Goal: Task Accomplishment & Management: Manage account settings

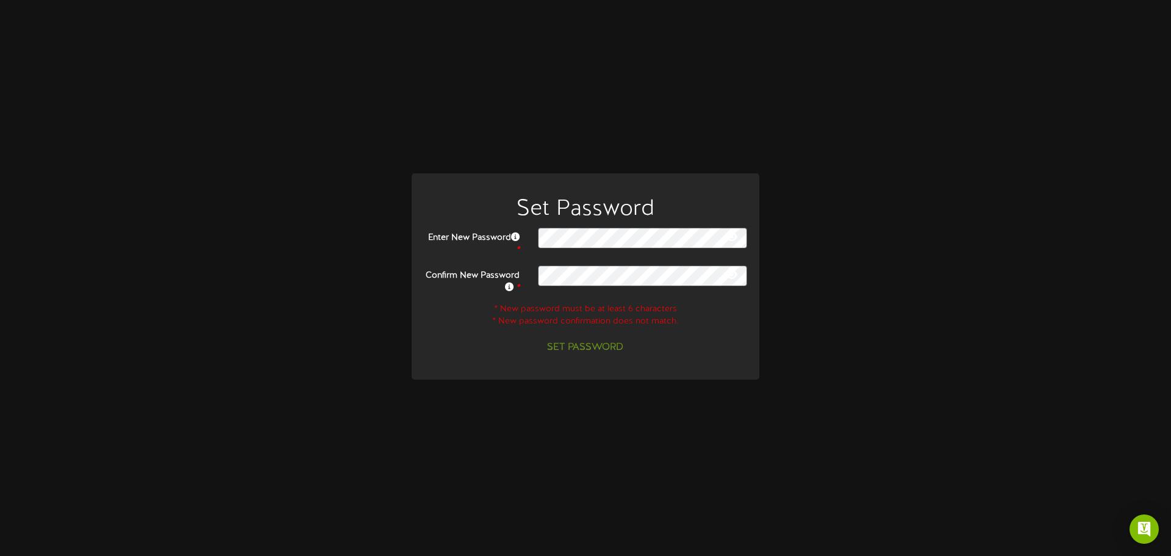
click at [649, 255] on div "Enter New Password *" at bounding box center [586, 241] width 342 height 29
click at [599, 221] on h1 "Set Password" at bounding box center [586, 210] width 342 height 24
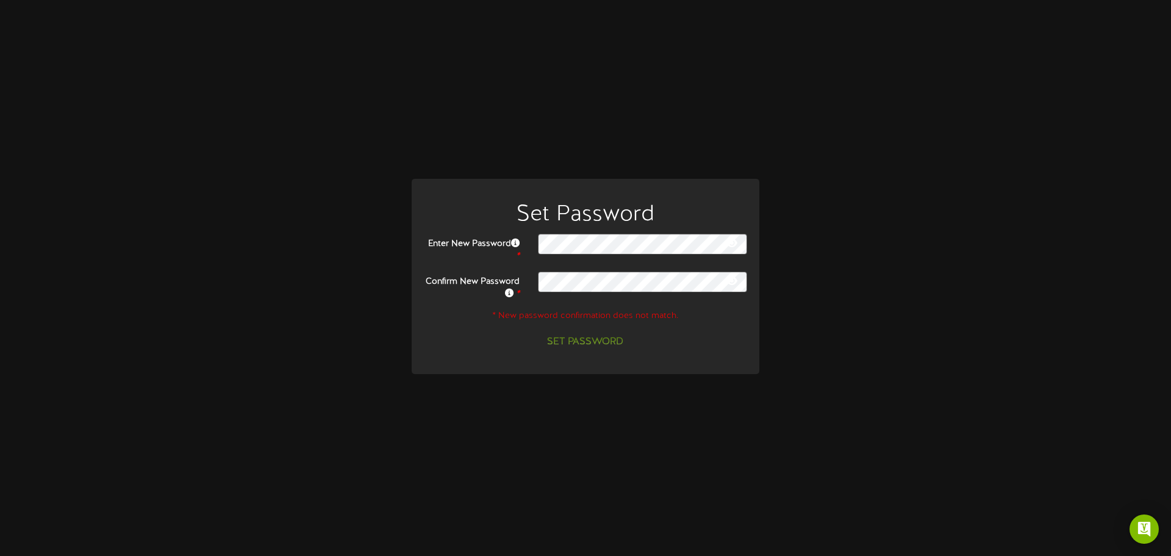
click at [845, 301] on div "Set Password Enter New Password * Confirm New Password * Set Password" at bounding box center [585, 278] width 1153 height 198
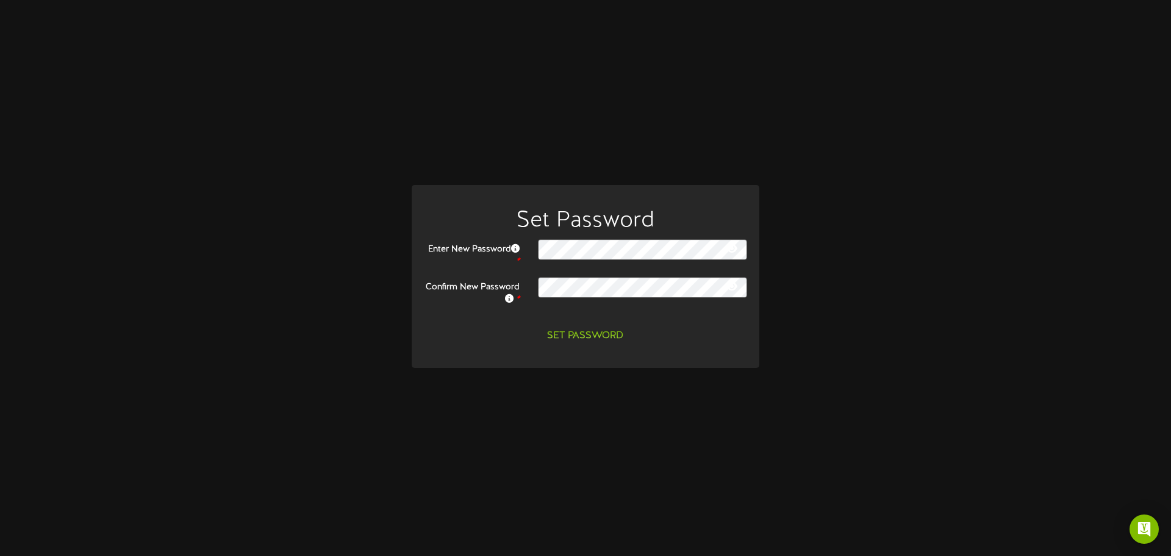
click at [921, 332] on div "Set Password Enter New Password * Confirm New Password *" at bounding box center [585, 278] width 1153 height 186
click at [586, 337] on button "Set Password" at bounding box center [585, 335] width 91 height 21
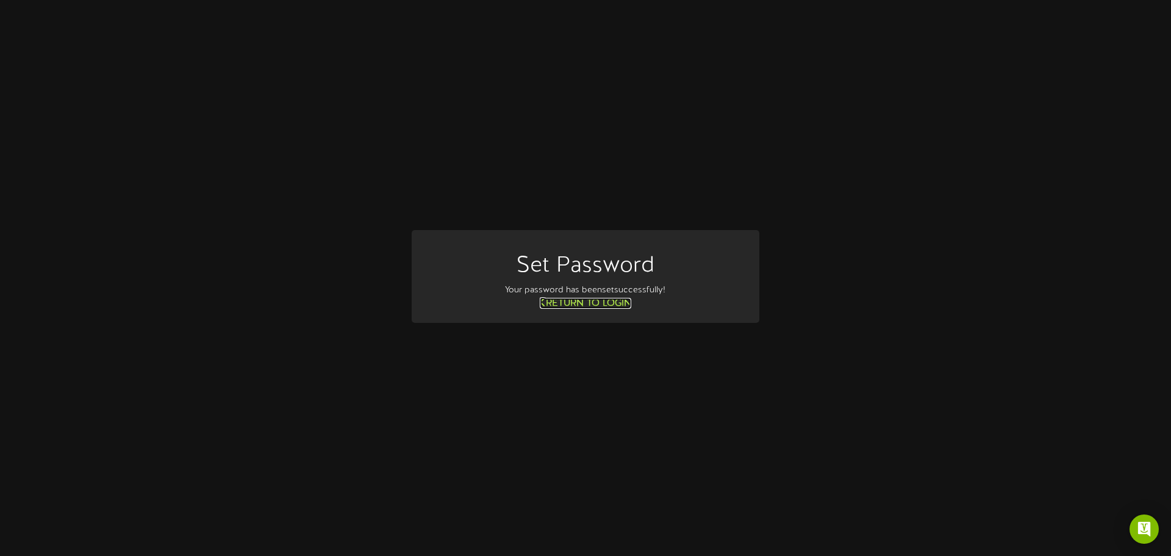
click at [601, 304] on link "Return to Login" at bounding box center [585, 303] width 91 height 11
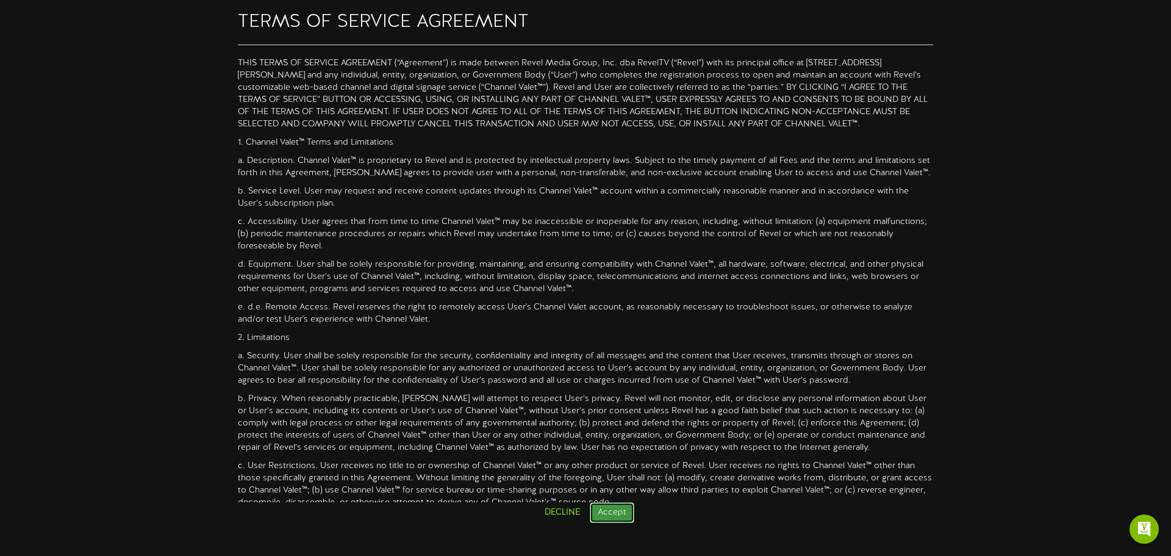
click at [629, 518] on button "Accept" at bounding box center [612, 512] width 45 height 21
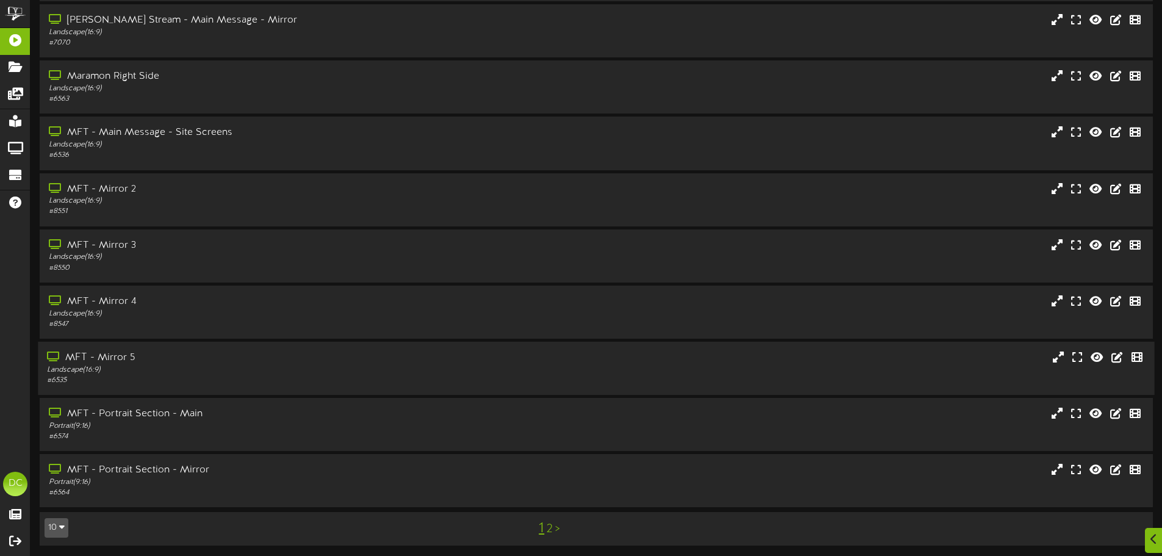
scroll to position [99, 0]
click at [551, 528] on link "2" at bounding box center [549, 526] width 6 height 13
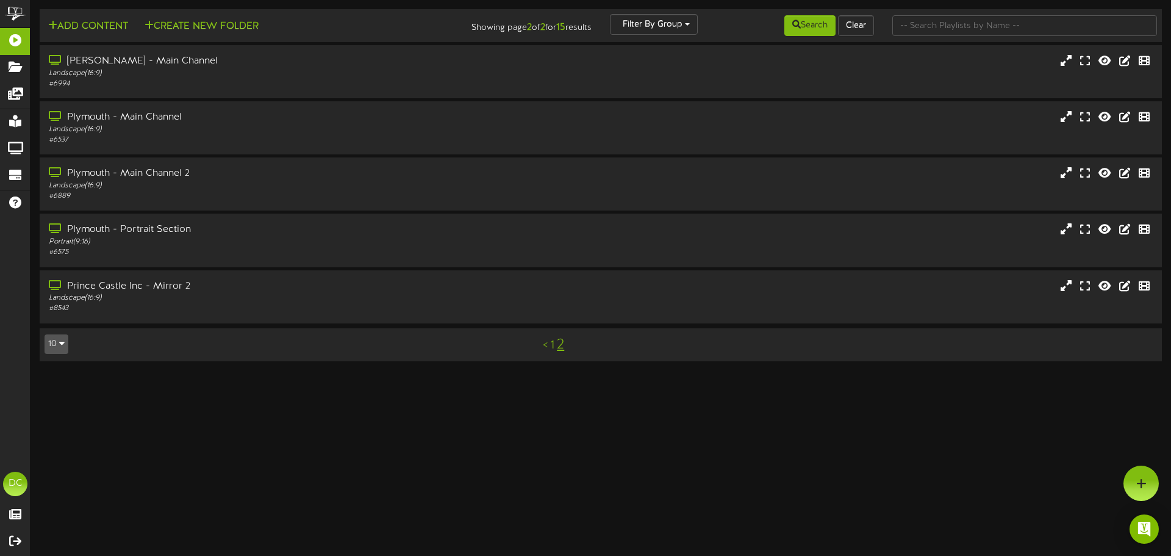
click at [552, 347] on link "1" at bounding box center [552, 344] width 4 height 13
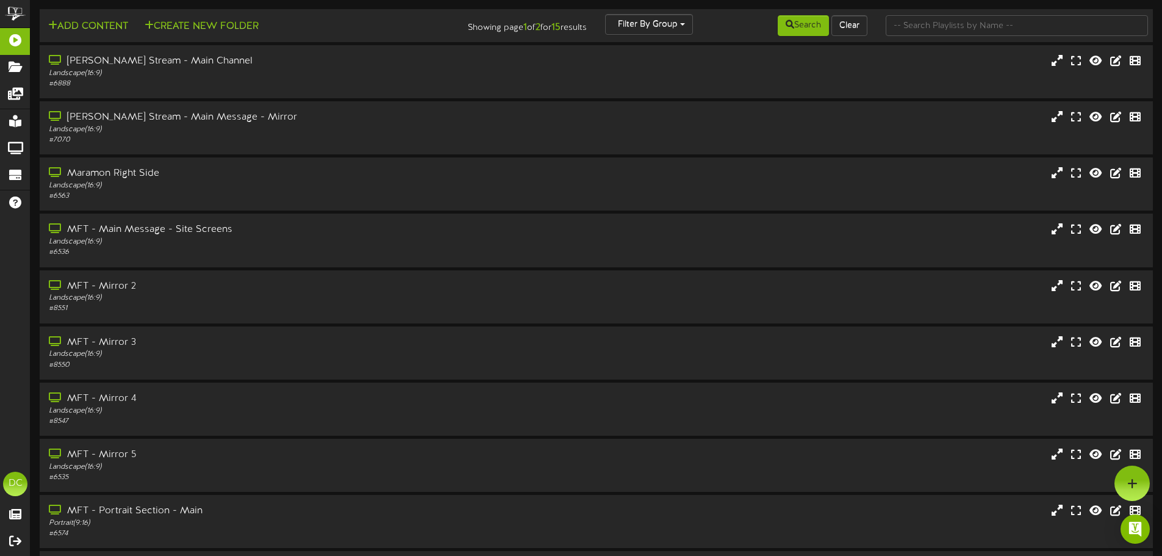
click at [332, 3] on div "Add Content Create New Folder Showing page 1 of 2 for 15 results Filter By Grou…" at bounding box center [595, 327] width 1131 height 654
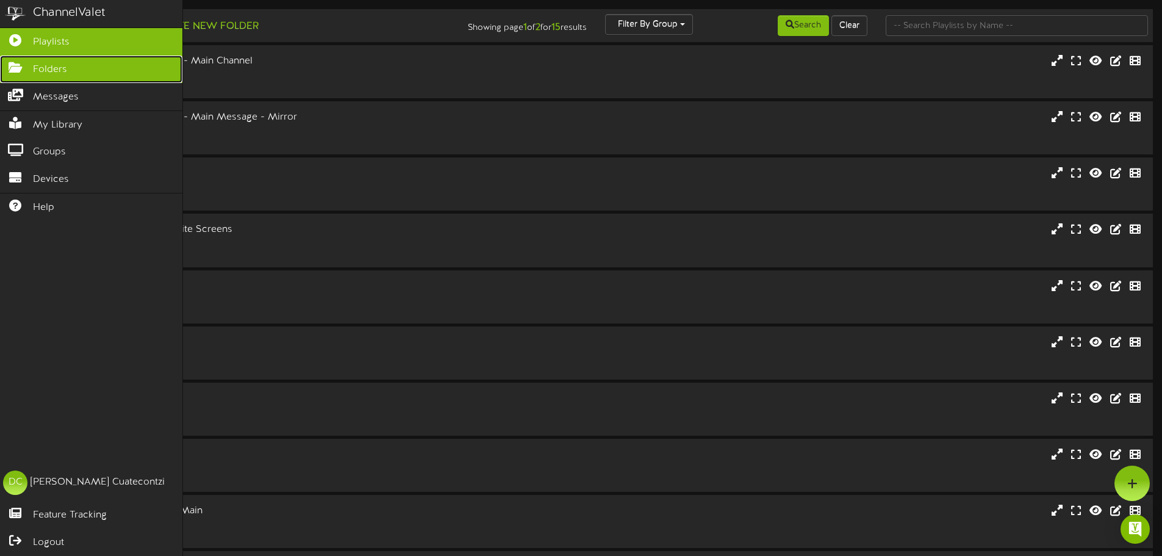
click at [18, 64] on icon at bounding box center [15, 66] width 30 height 9
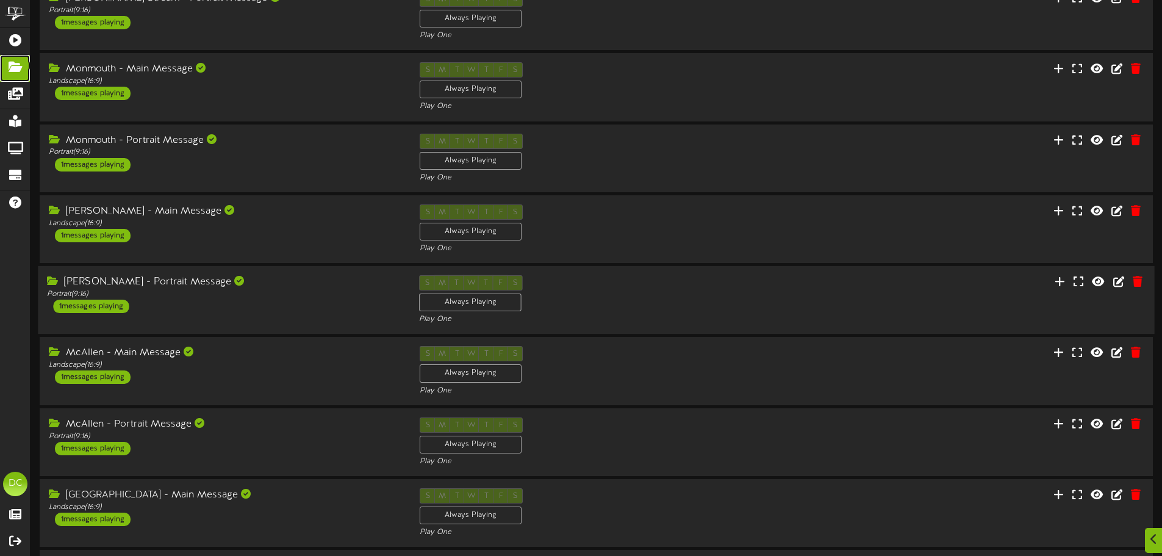
scroll to position [255, 0]
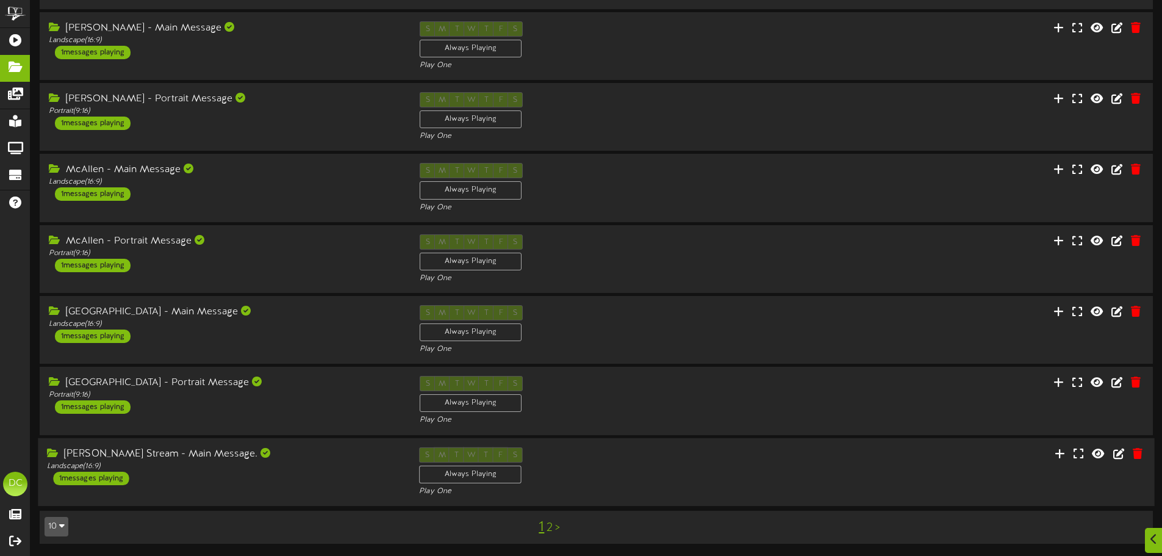
click at [907, 475] on div "[PERSON_NAME] Stream - Main Message. Landscape ( 16:9 ) 1 messages playing S M …" at bounding box center [596, 471] width 1116 height 50
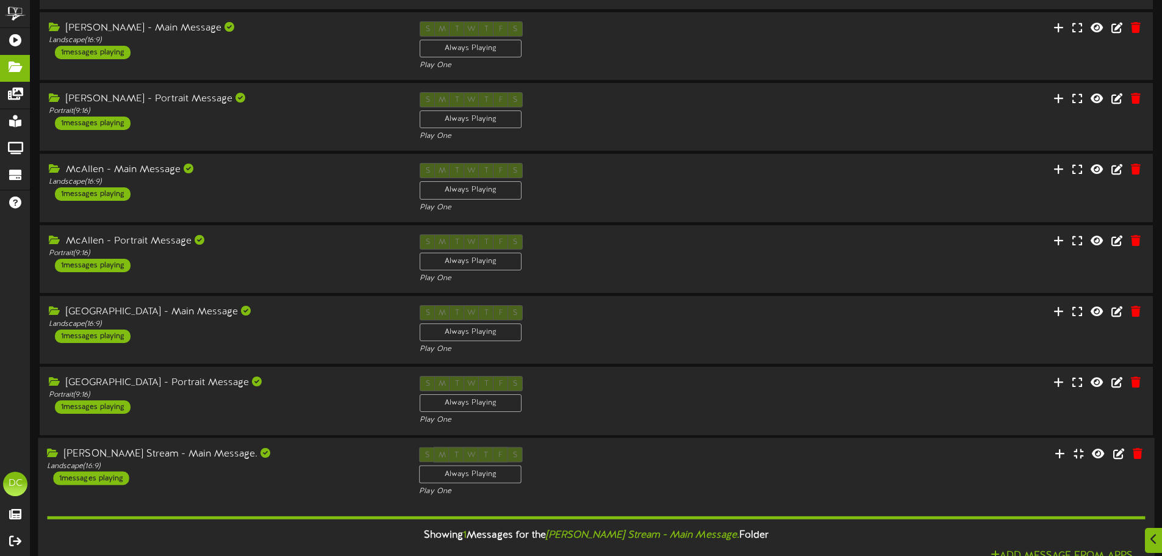
scroll to position [410, 0]
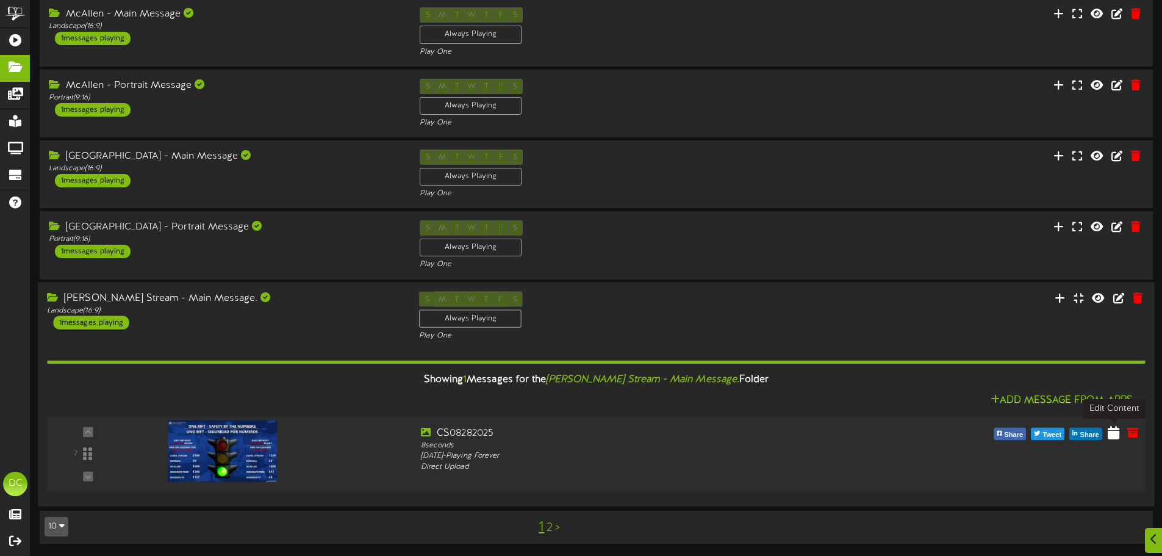
click at [1114, 438] on icon at bounding box center [1113, 431] width 12 height 13
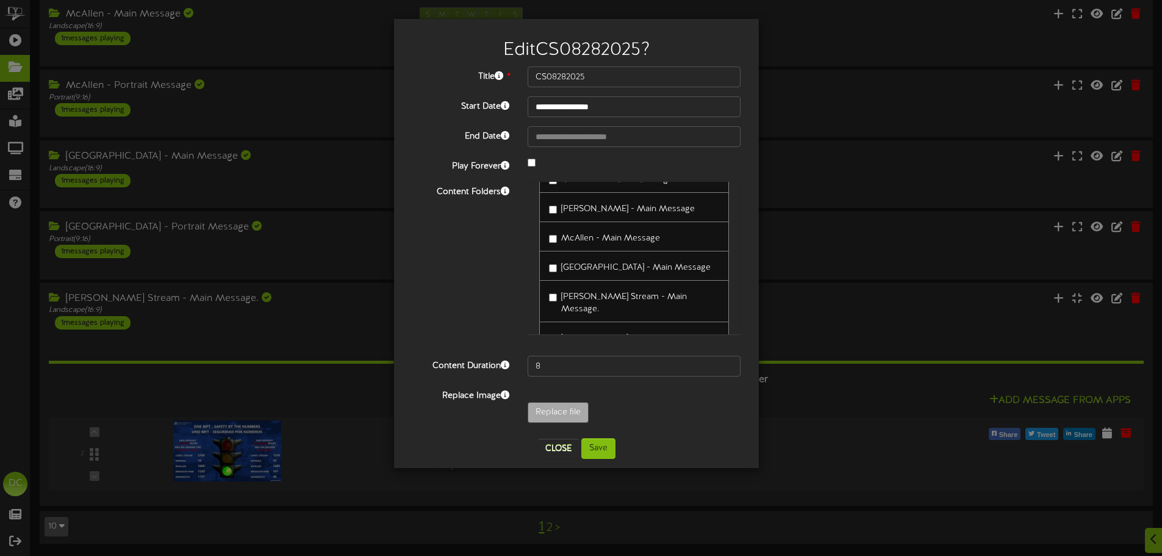
scroll to position [47, 0]
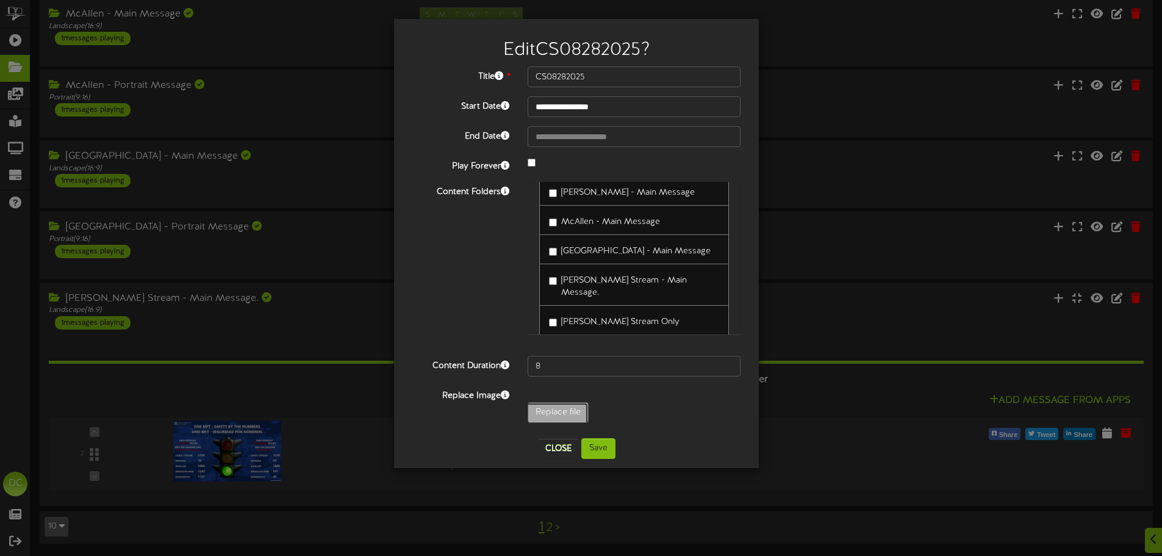
type input "**********"
type input "CS08292025"
click at [604, 450] on button "Save" at bounding box center [598, 448] width 34 height 21
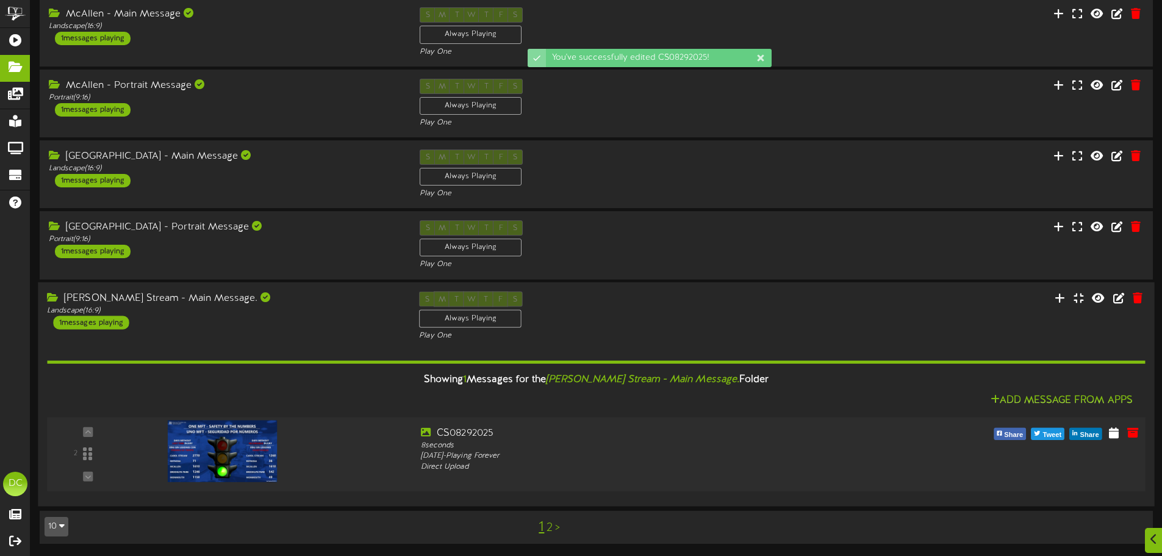
click at [251, 456] on img at bounding box center [223, 451] width 110 height 62
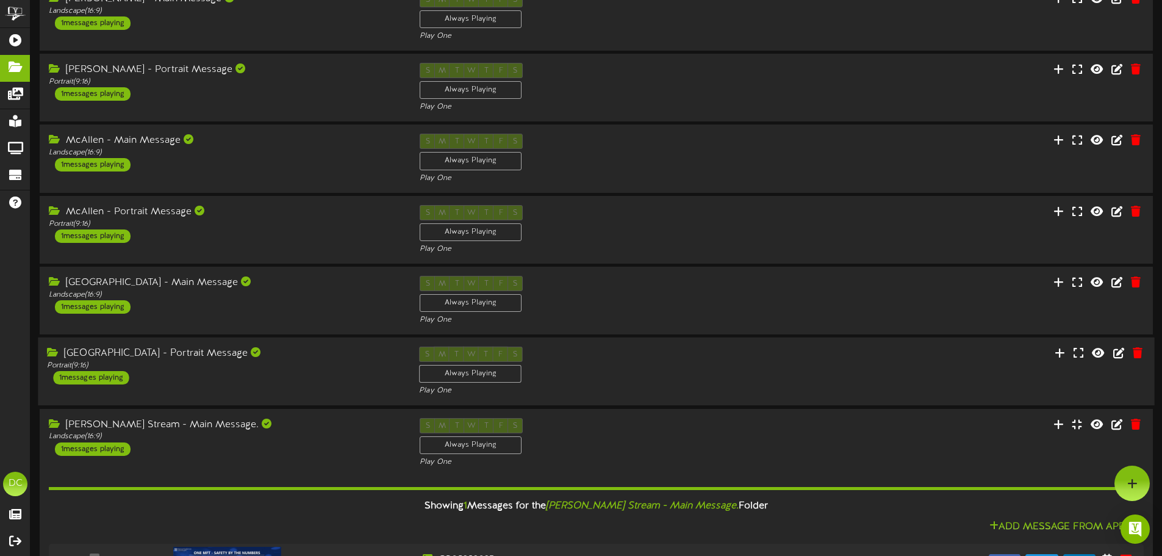
scroll to position [410, 0]
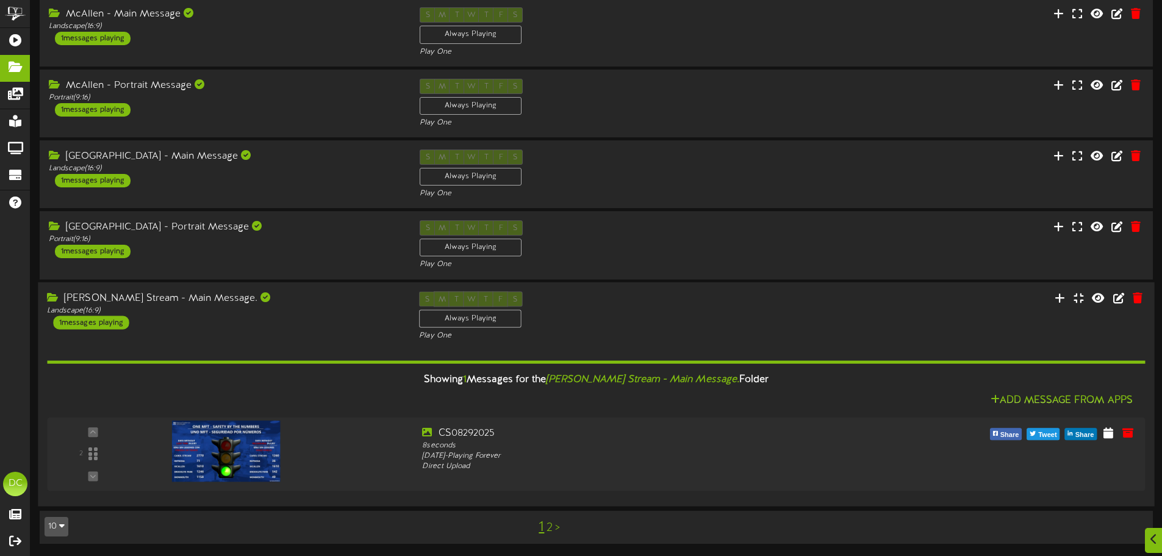
click at [838, 393] on div "Add Message From Apps" at bounding box center [596, 400] width 1098 height 15
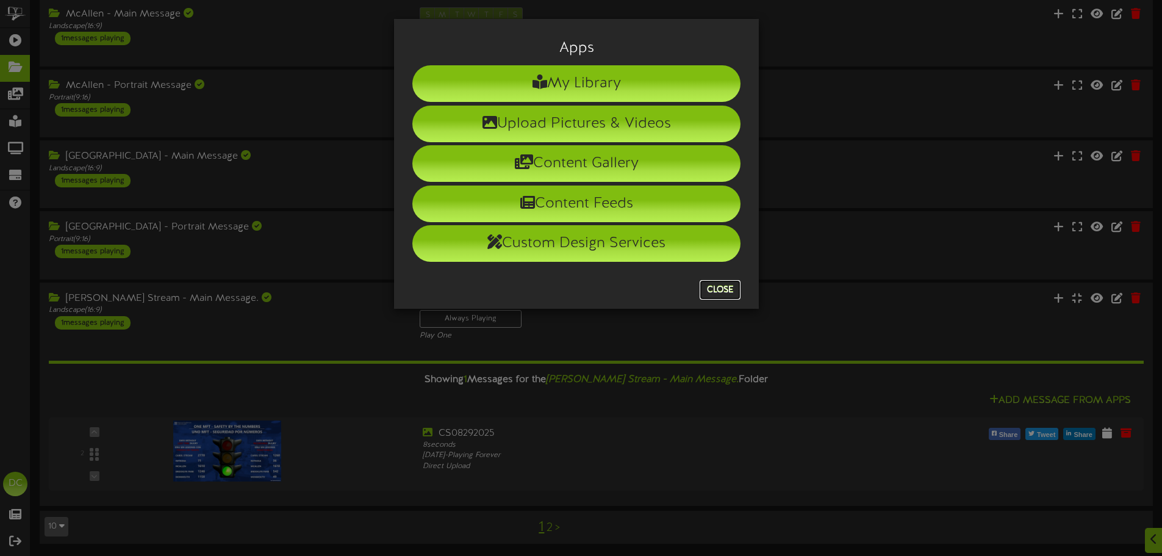
click at [721, 287] on button "Close" at bounding box center [719, 290] width 41 height 20
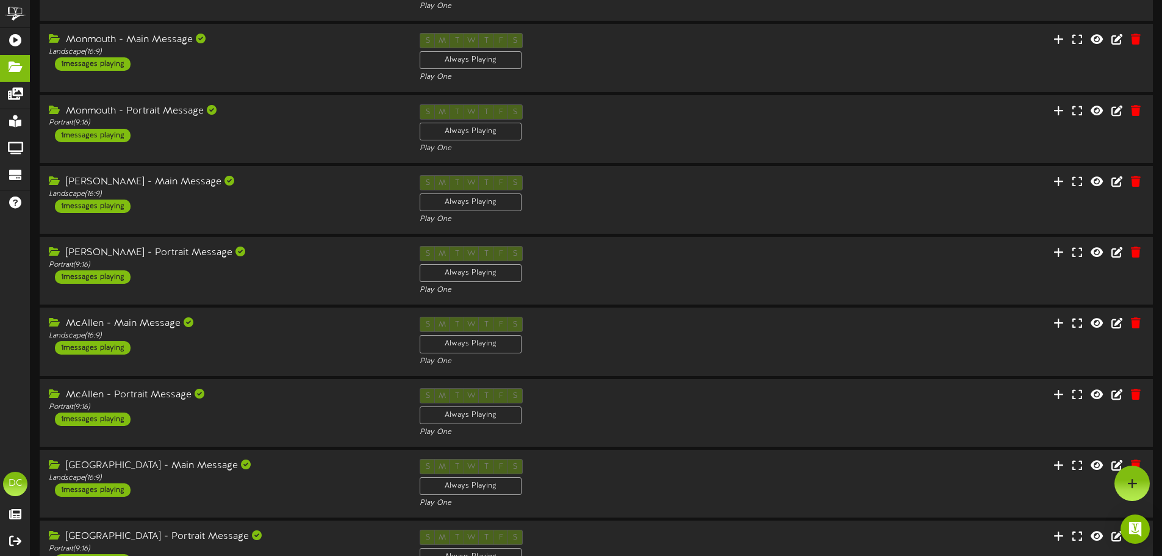
scroll to position [0, 0]
